Goal: Obtain resource: Obtain resource

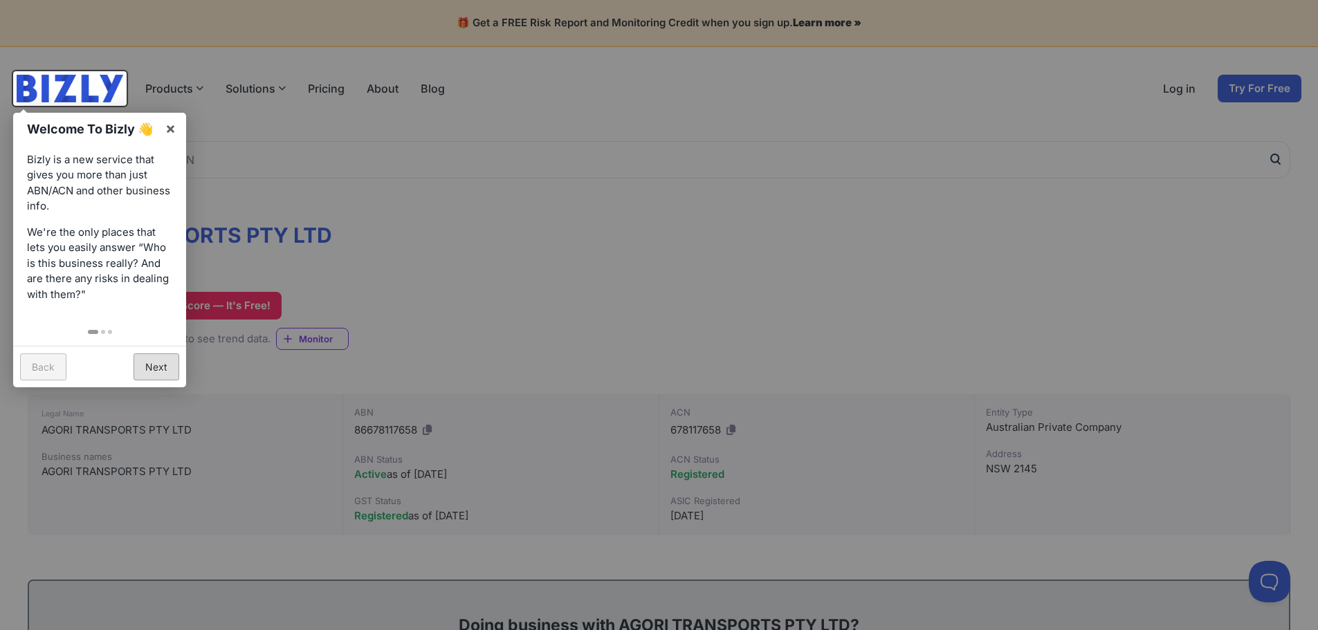
click at [158, 365] on link "Next" at bounding box center [156, 366] width 46 height 27
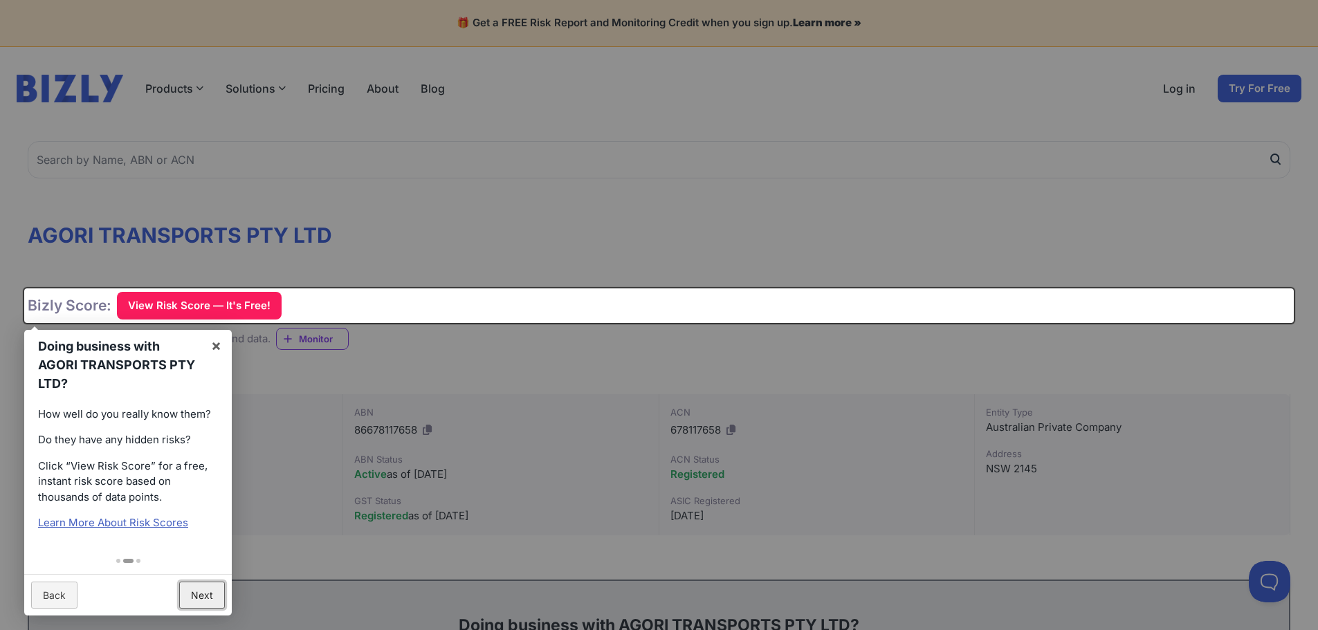
click at [207, 589] on link "Next" at bounding box center [202, 595] width 46 height 27
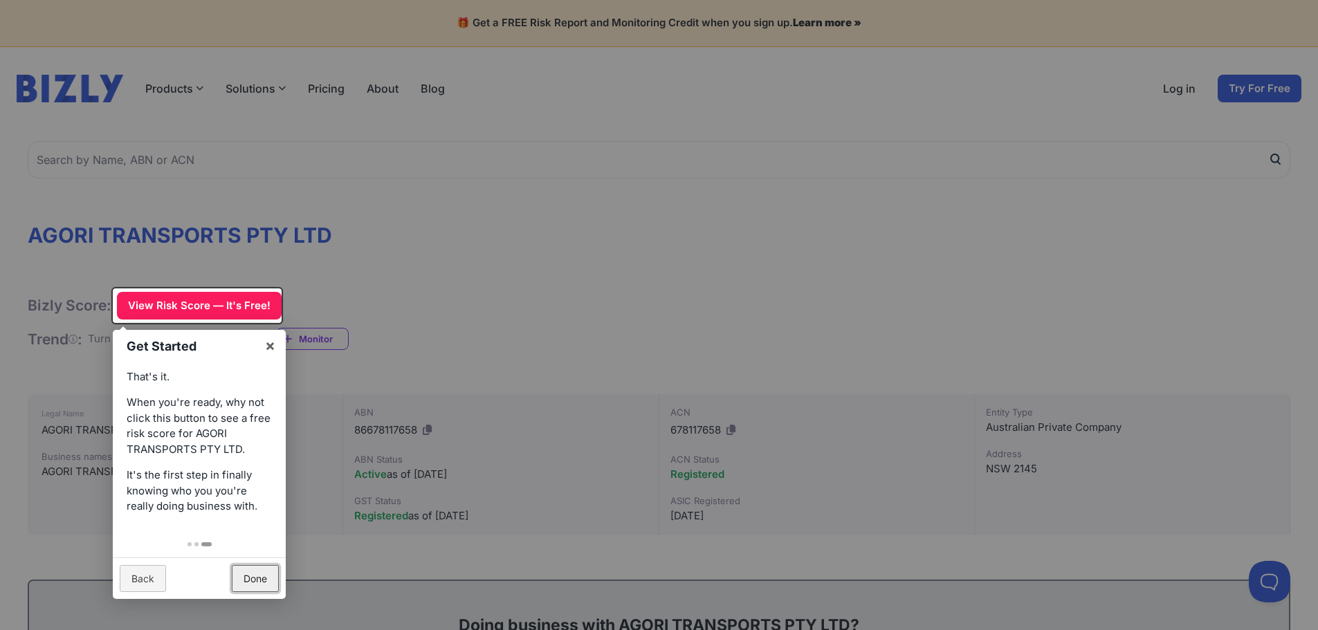
click at [257, 584] on link "Done" at bounding box center [255, 578] width 47 height 27
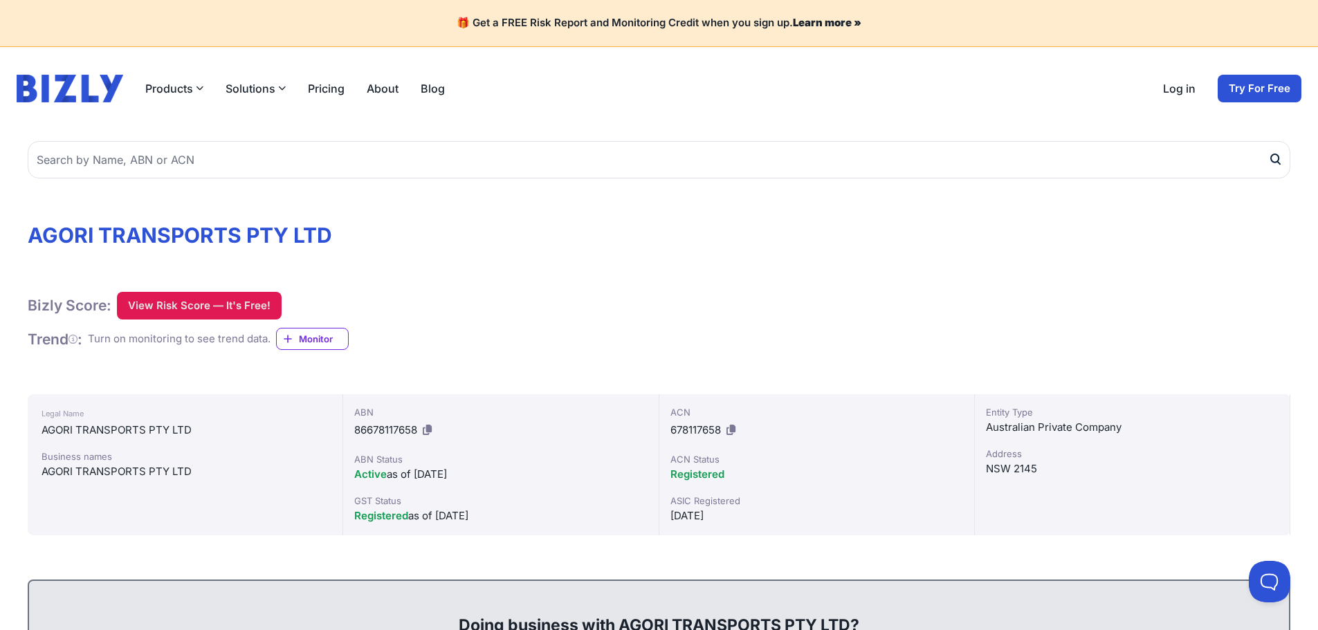
click at [232, 304] on button "View Risk Score — It's Free!" at bounding box center [199, 306] width 165 height 28
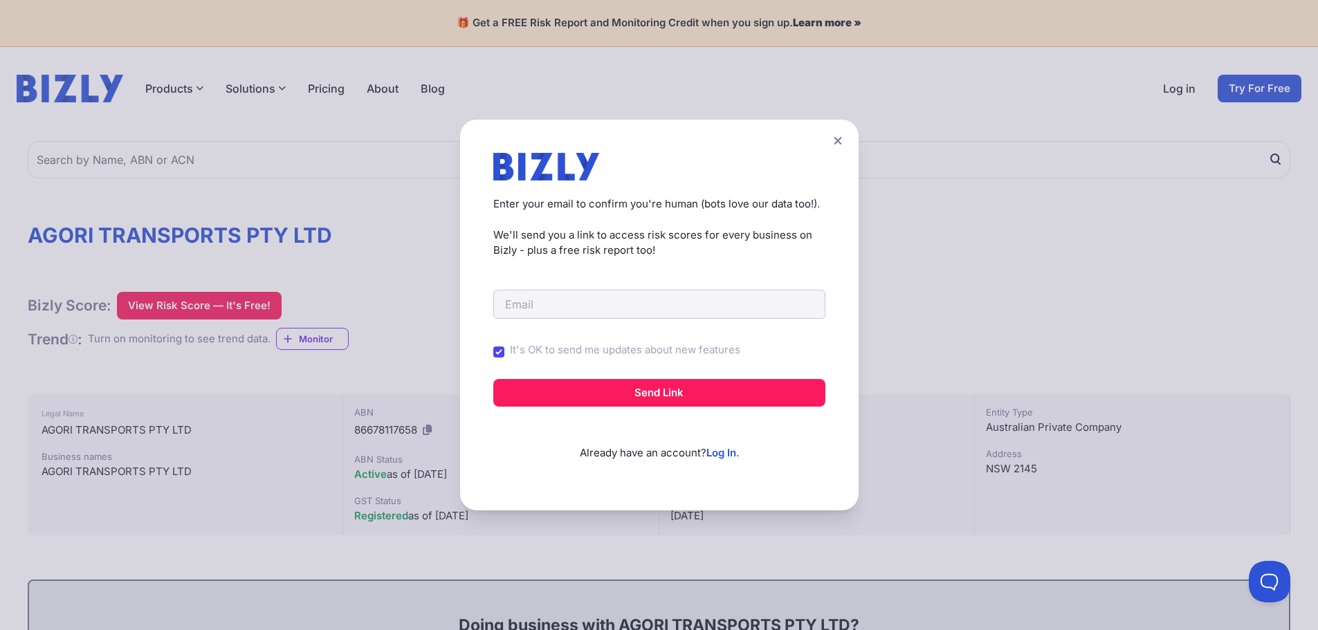
click at [840, 140] on icon at bounding box center [837, 140] width 8 height 9
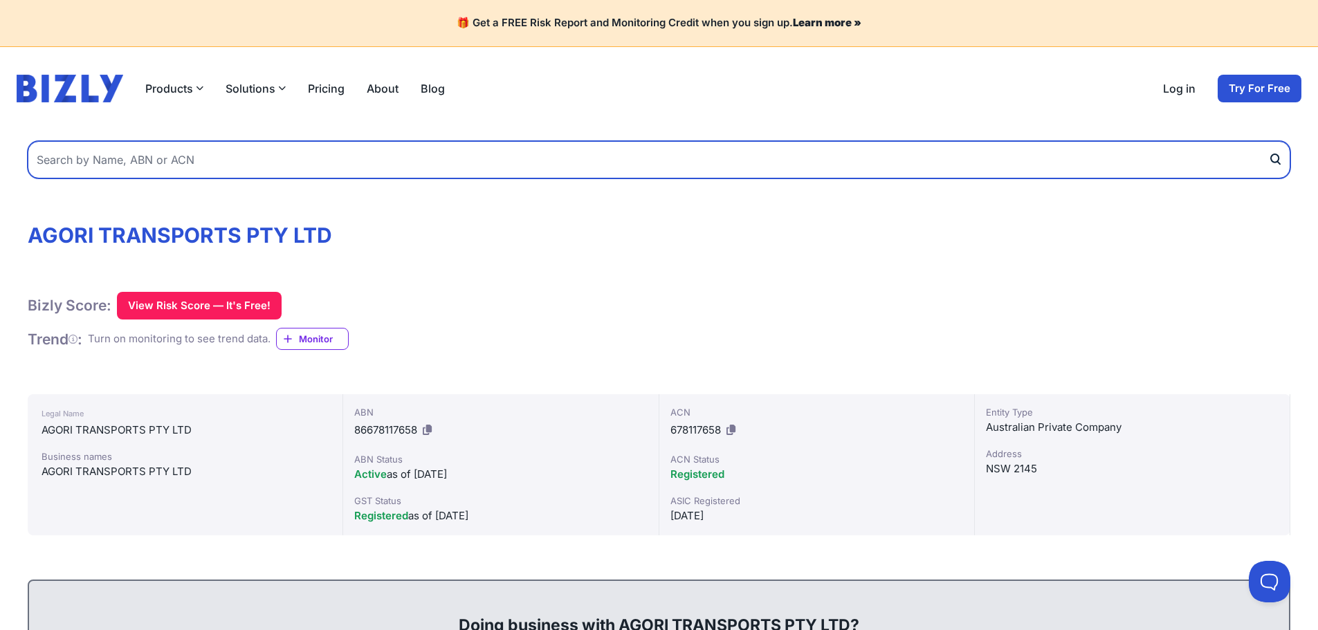
click at [1150, 158] on input "text" at bounding box center [659, 159] width 1262 height 37
type input "krishani transport"
click at [1268, 141] on button "submit" at bounding box center [1279, 159] width 22 height 37
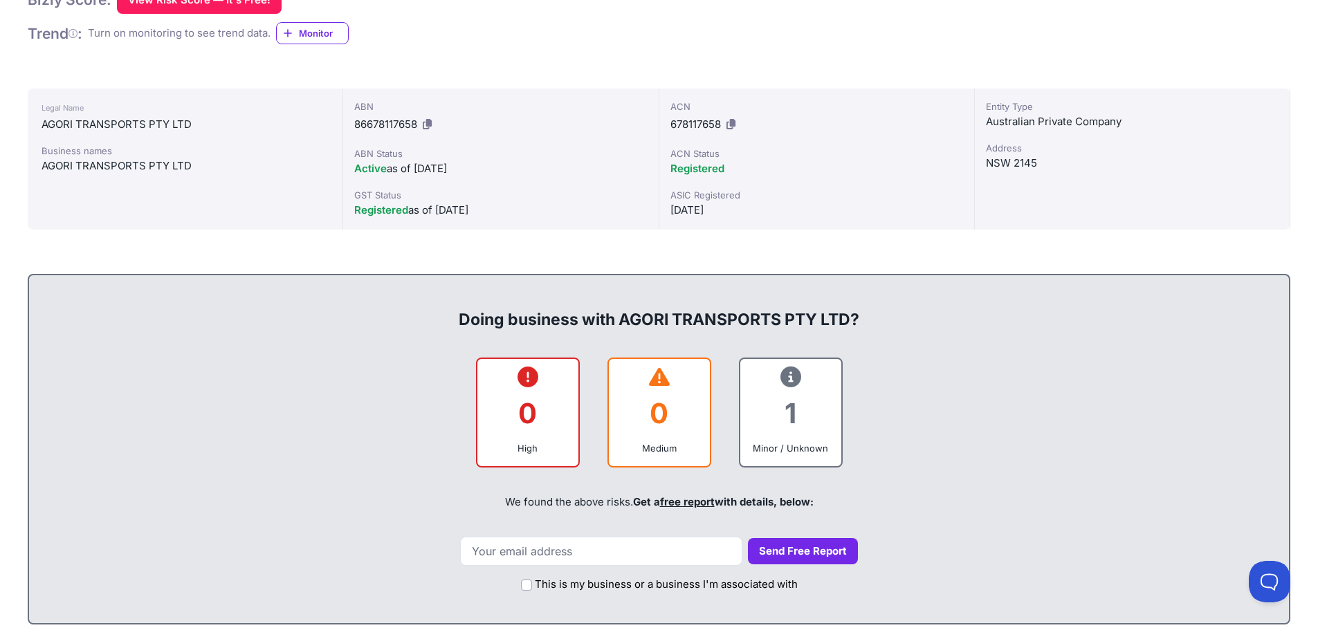
scroll to position [207, 0]
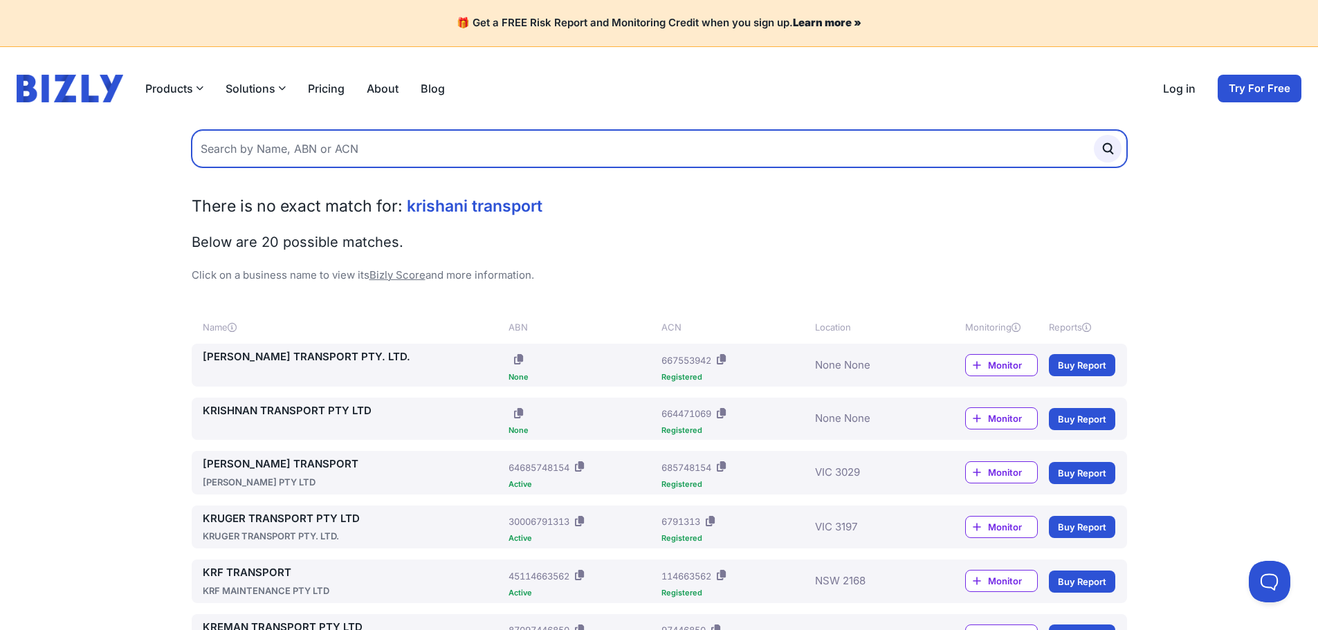
click at [521, 162] on input "text" at bounding box center [659, 148] width 935 height 37
type input "krishani pty ltd"
click at [1094, 135] on button "submit" at bounding box center [1108, 149] width 28 height 28
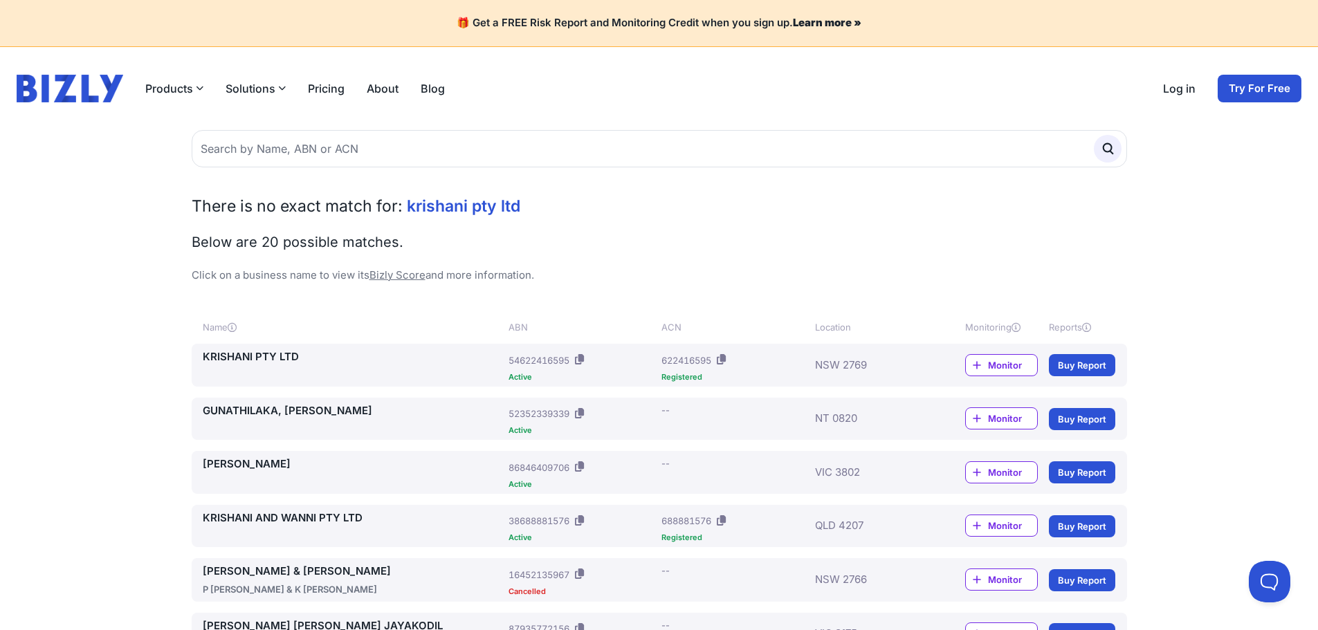
click at [257, 355] on link "KRISHANI PTY LTD" at bounding box center [353, 357] width 301 height 16
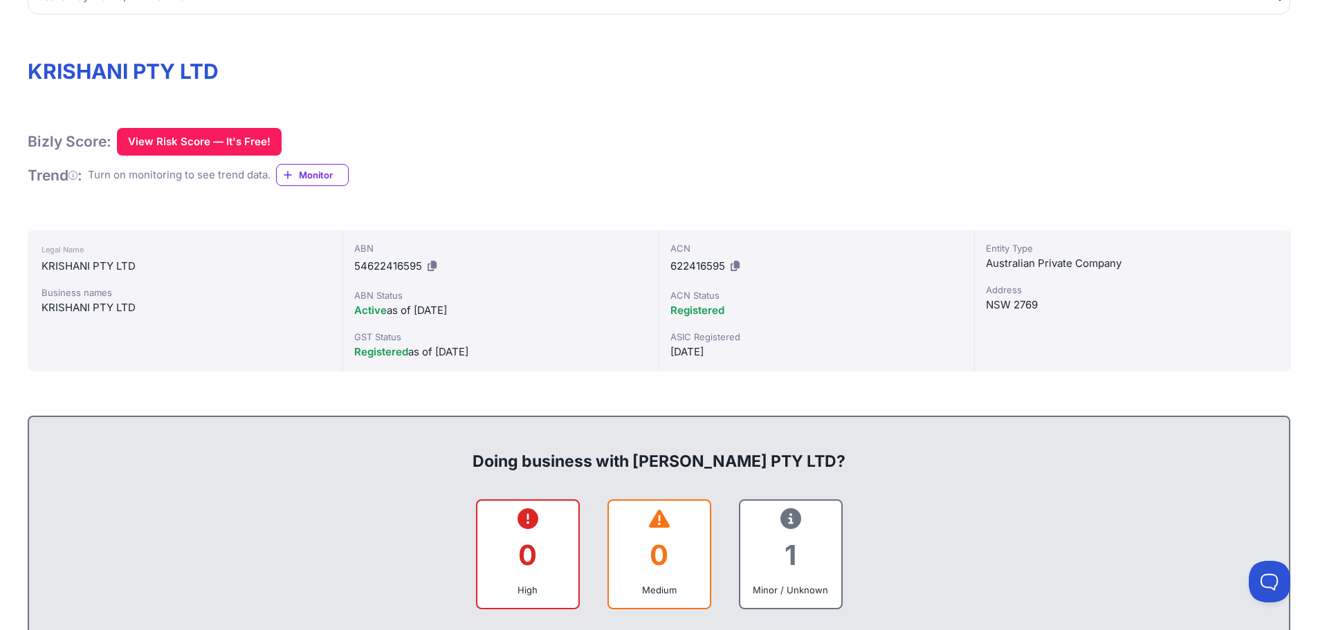
scroll to position [277, 0]
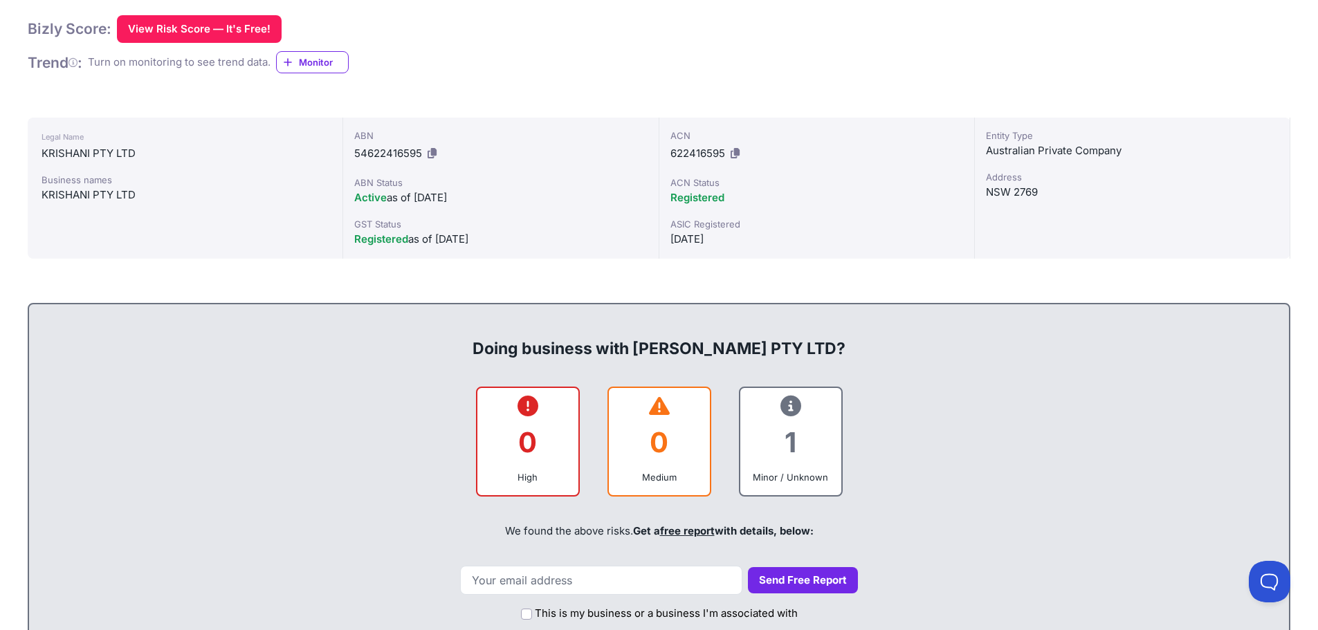
click at [790, 406] on icon at bounding box center [790, 406] width 21 height 1
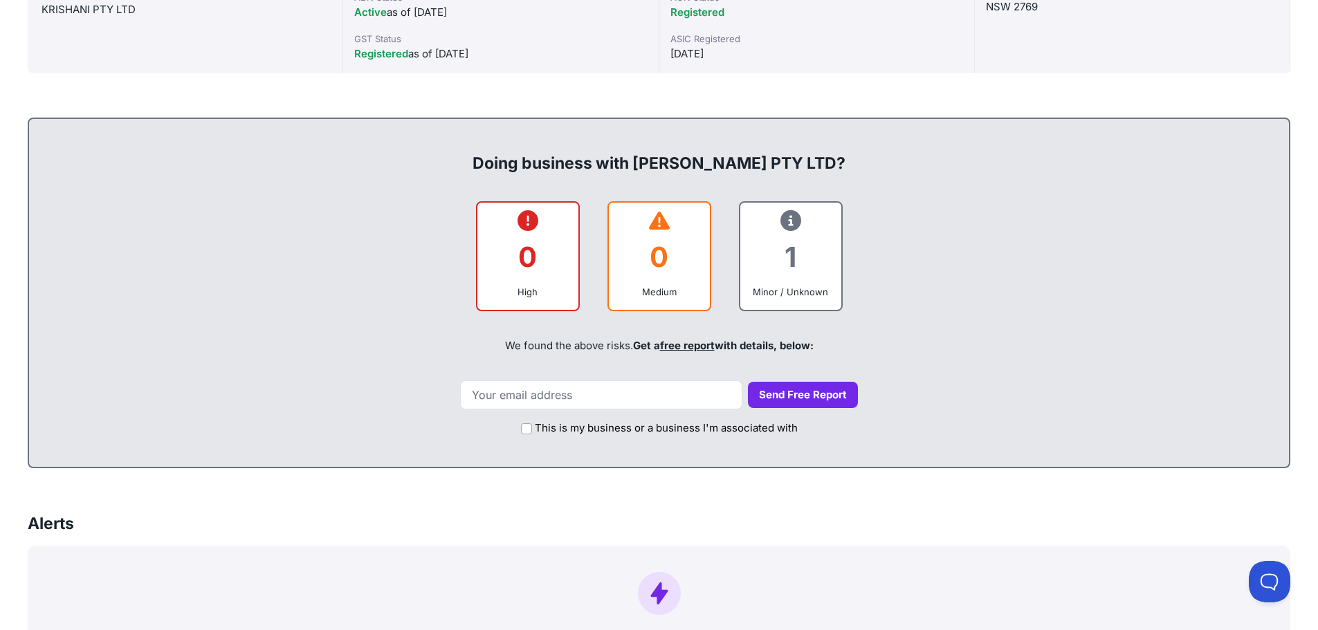
scroll to position [484, 0]
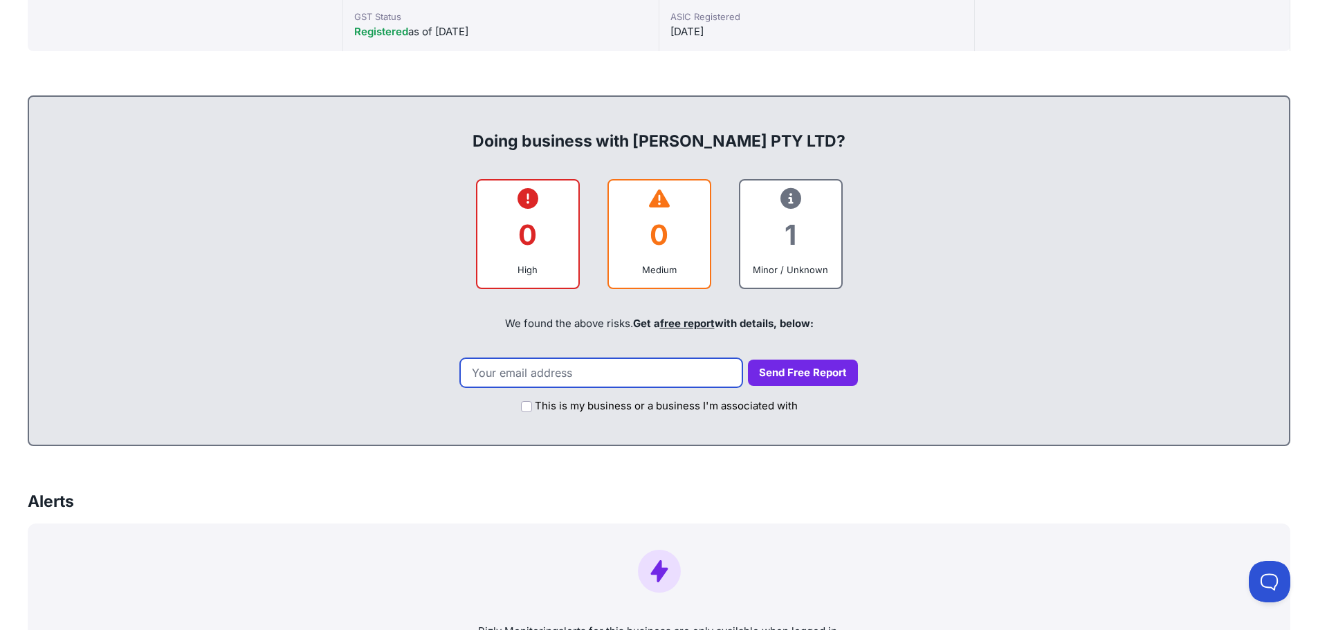
click at [569, 371] on input "email" at bounding box center [601, 372] width 282 height 29
type input "Krishanipty@gmail.com"
click at [786, 375] on button "Send Free Report" at bounding box center [803, 373] width 110 height 27
click at [522, 408] on input "This is my business or a business I'm associated with" at bounding box center [526, 406] width 11 height 11
checkbox input "true"
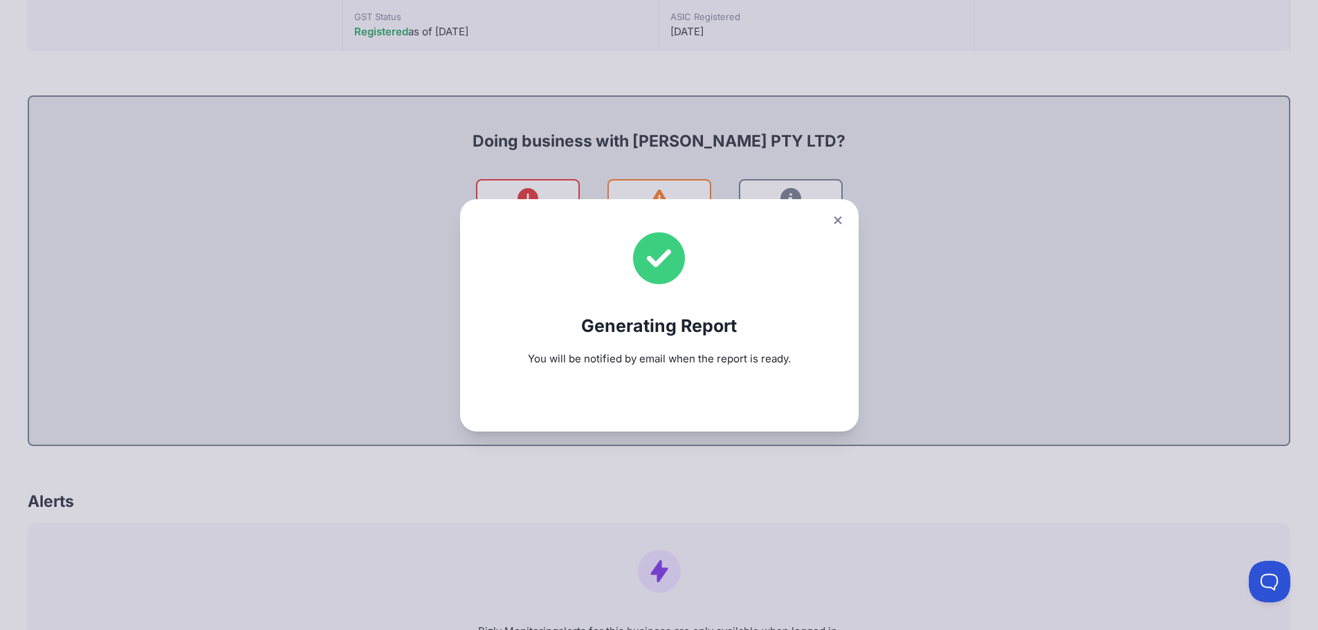
click at [844, 225] on button at bounding box center [837, 220] width 19 height 20
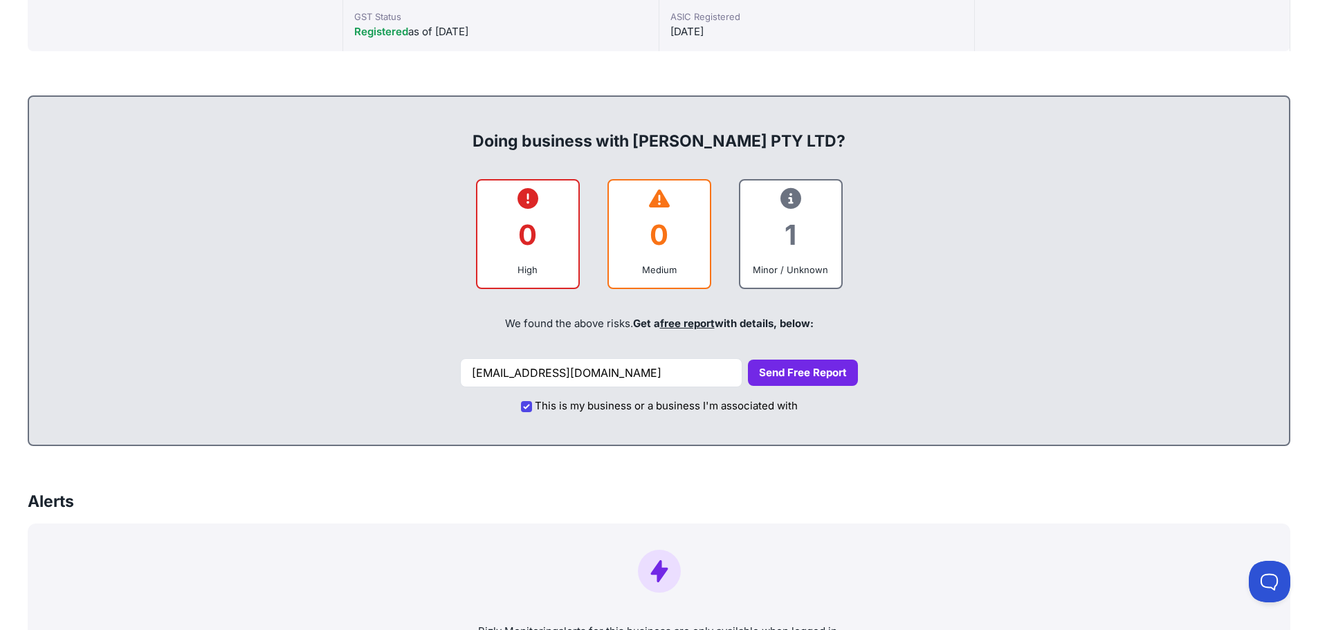
click at [773, 365] on button "Send Free Report" at bounding box center [803, 373] width 110 height 27
click at [776, 374] on button "Send Free Report" at bounding box center [803, 373] width 110 height 27
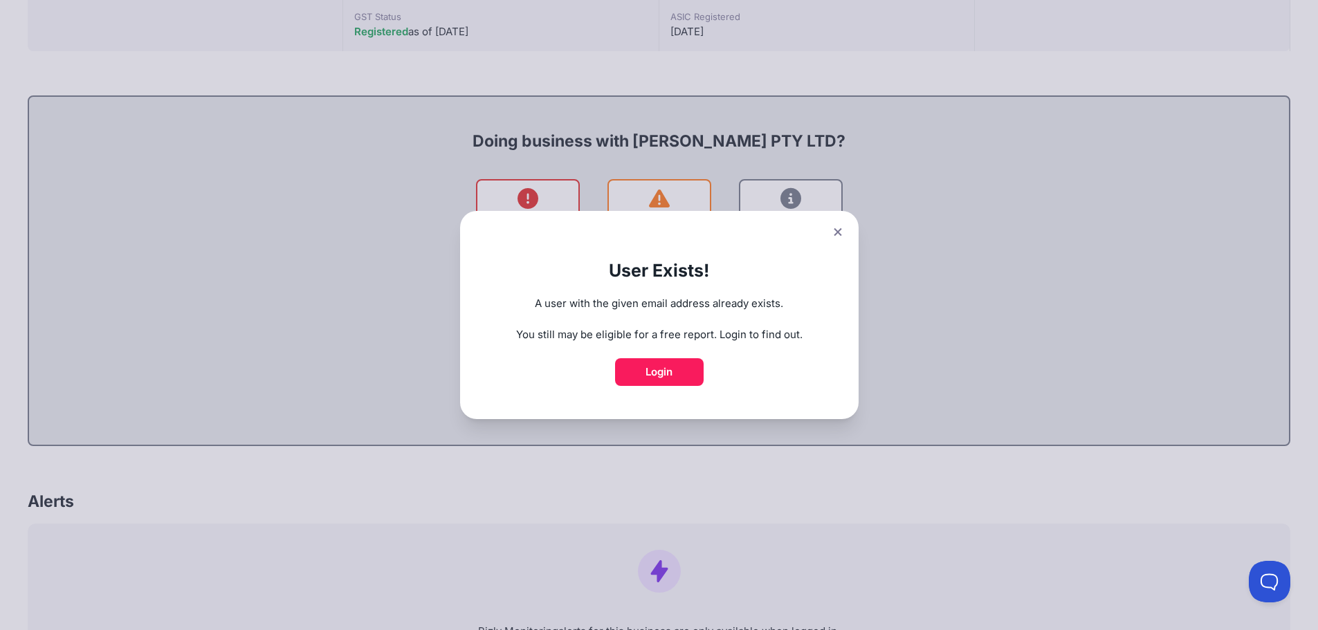
click at [847, 229] on button at bounding box center [837, 232] width 19 height 20
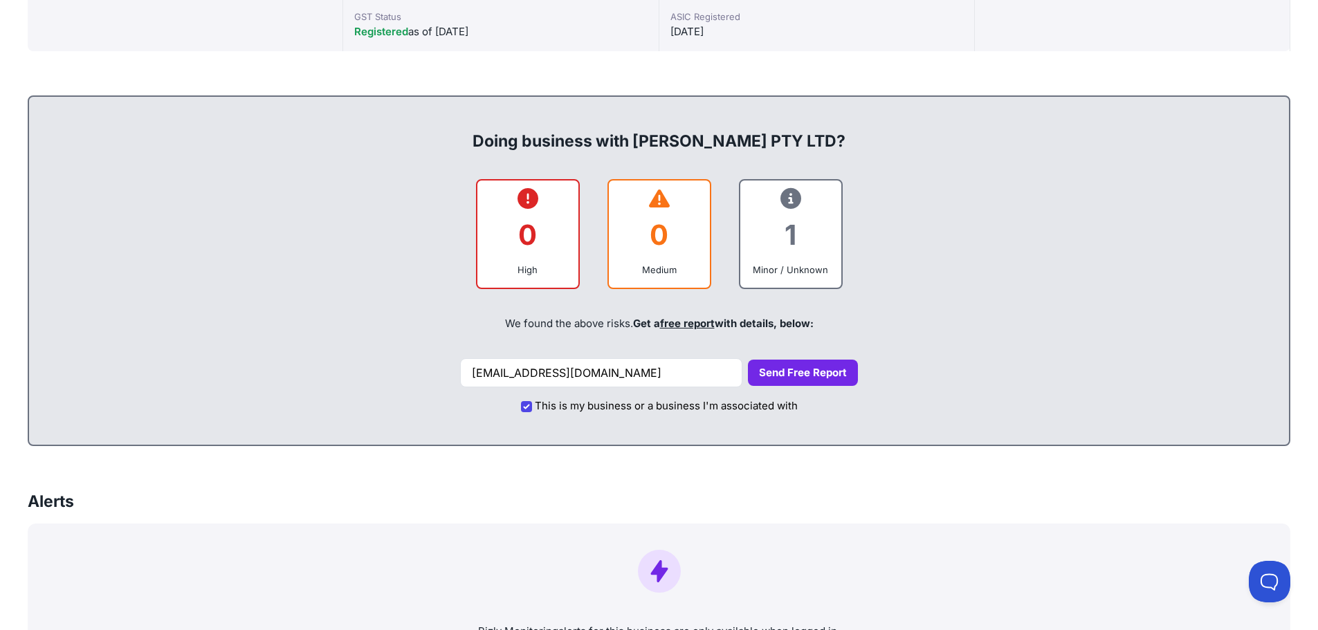
click at [787, 199] on icon at bounding box center [790, 199] width 21 height 1
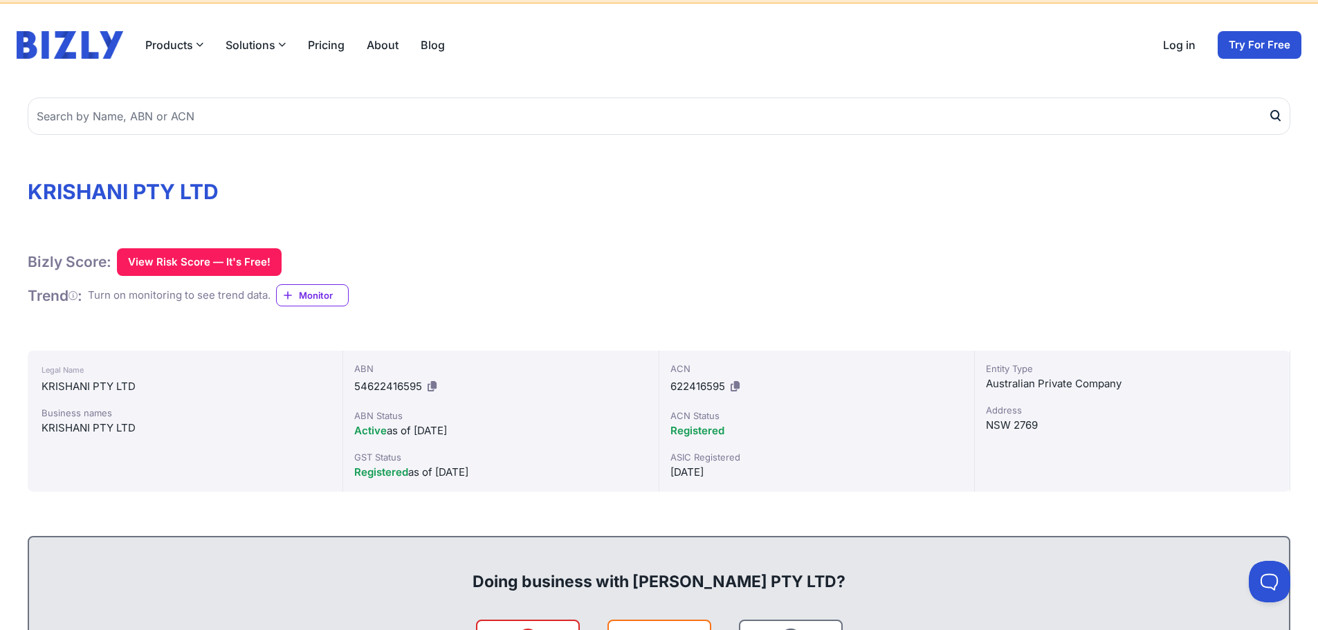
scroll to position [0, 0]
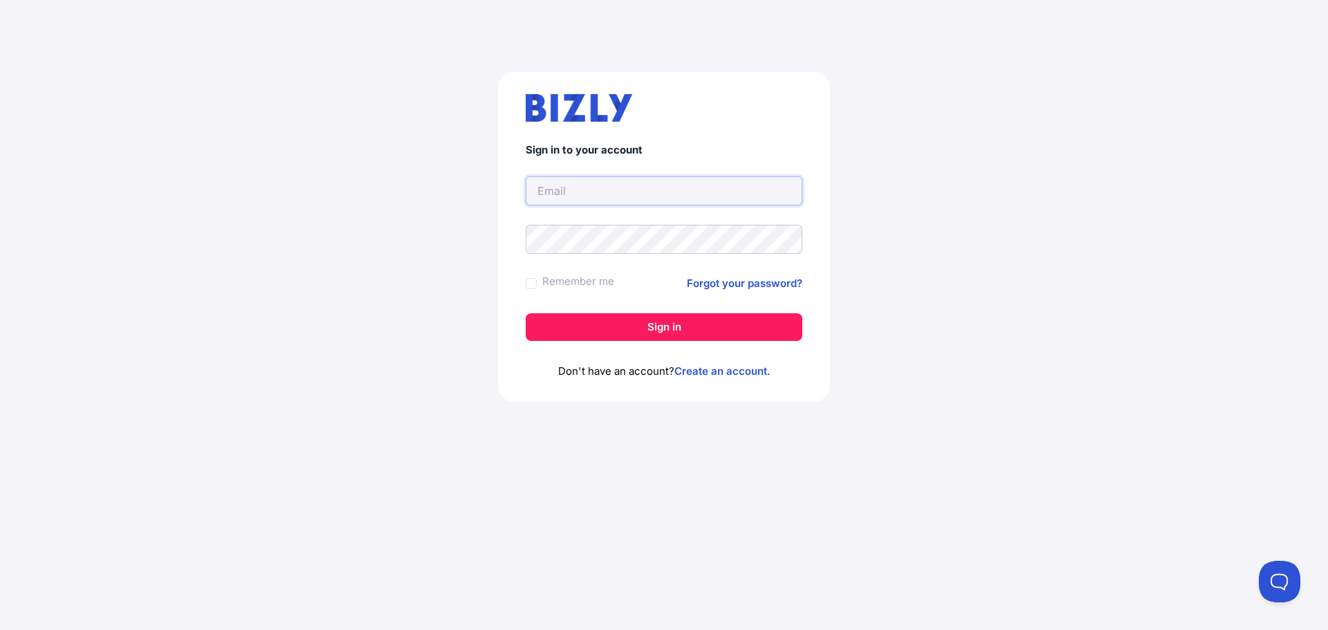
click at [562, 195] on input "text" at bounding box center [664, 190] width 277 height 29
type input "[EMAIL_ADDRESS][DOMAIN_NAME]"
drag, startPoint x: 589, startPoint y: 201, endPoint x: 585, endPoint y: 191, distance: 10.9
click at [585, 191] on input "text" at bounding box center [664, 190] width 277 height 29
type input "Krishanipty@gmail.com"
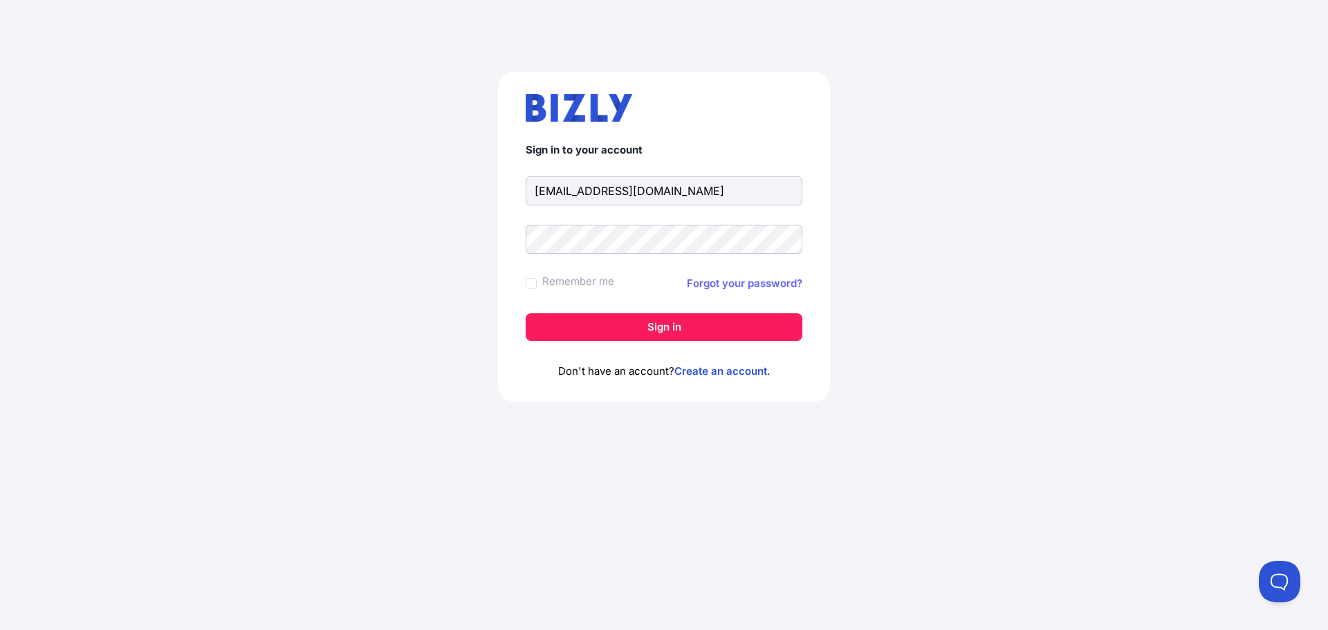
click at [746, 289] on link "Forgot your password?" at bounding box center [745, 283] width 116 height 17
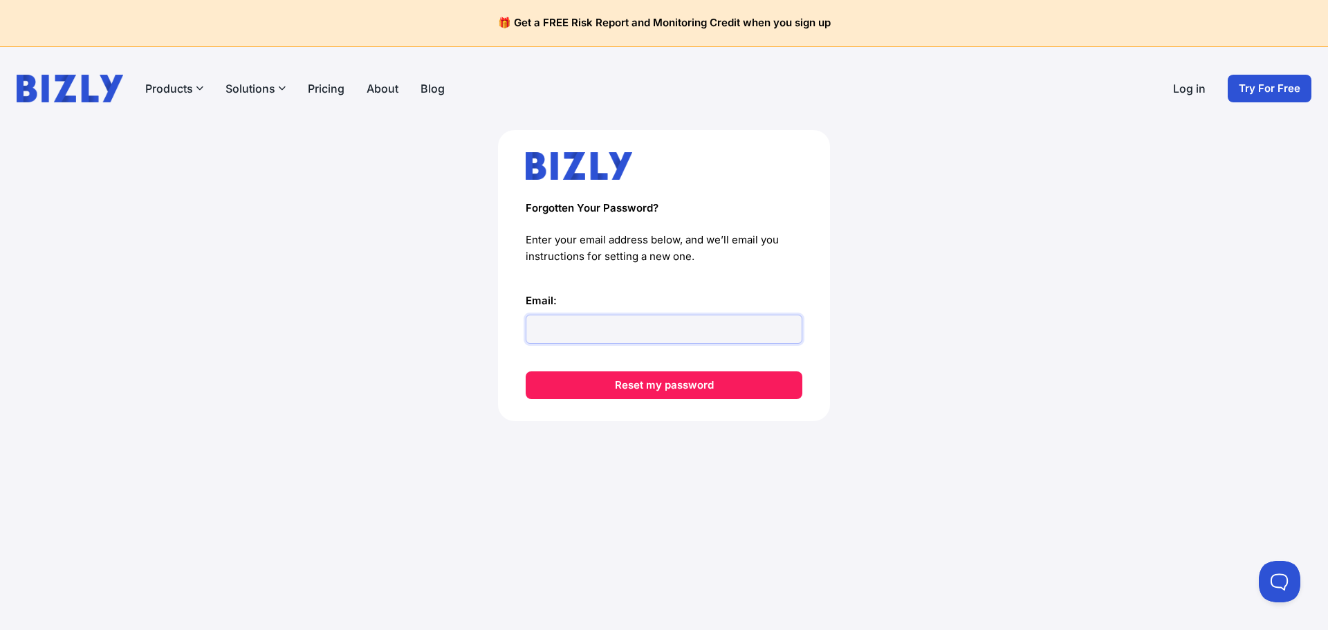
click at [601, 331] on input "Email:" at bounding box center [664, 329] width 277 height 29
type input "[EMAIL_ADDRESS][DOMAIN_NAME]"
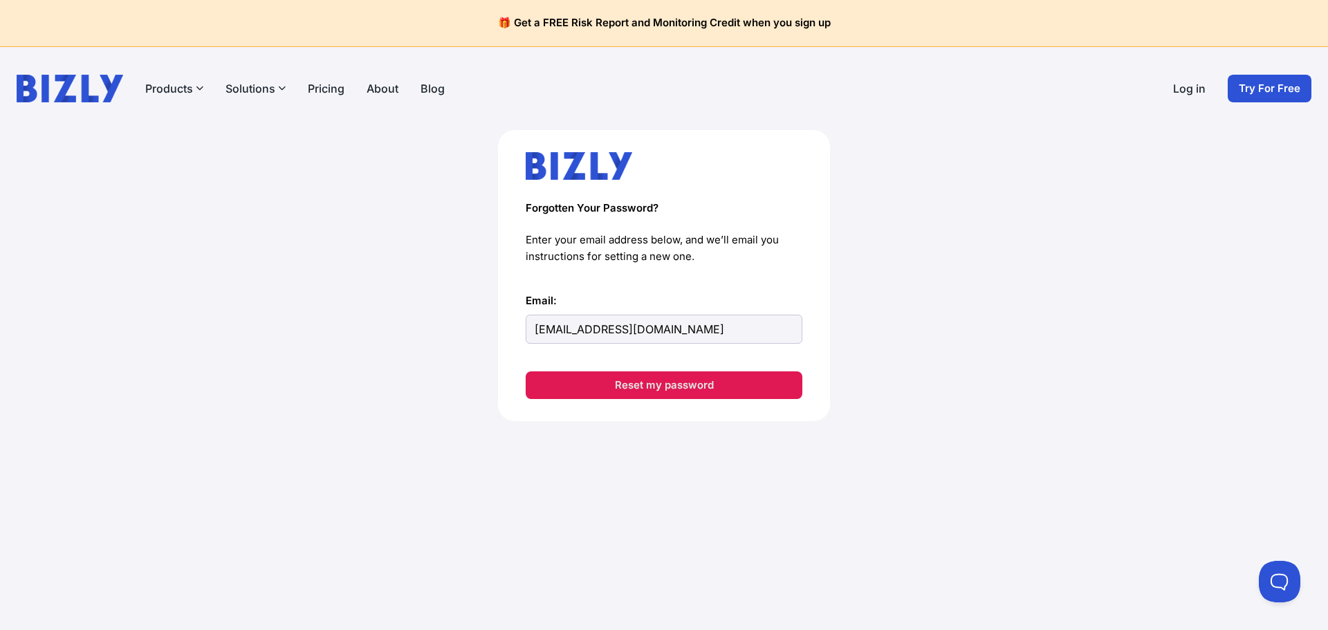
click at [652, 389] on button "Reset my password" at bounding box center [664, 385] width 277 height 28
